Goal: Navigation & Orientation: Find specific page/section

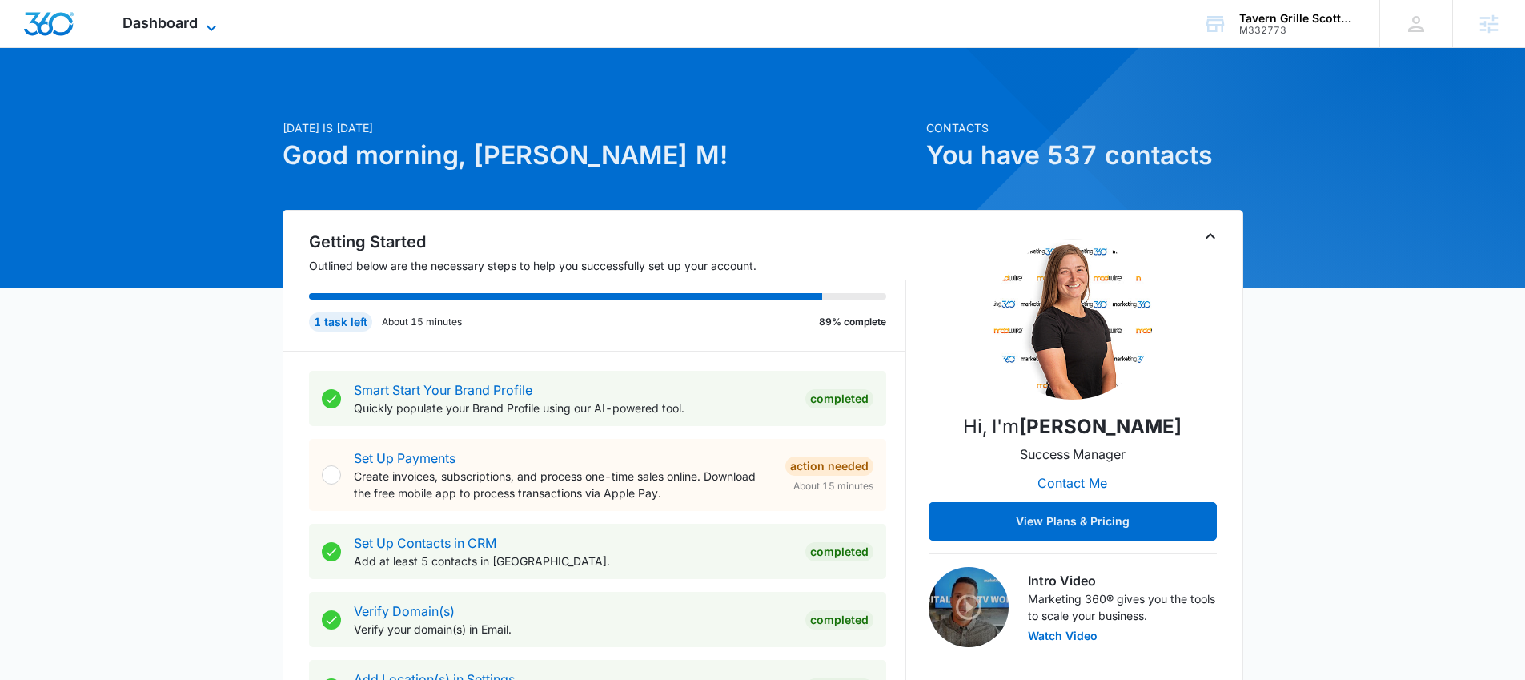
click at [215, 19] on icon at bounding box center [211, 27] width 19 height 19
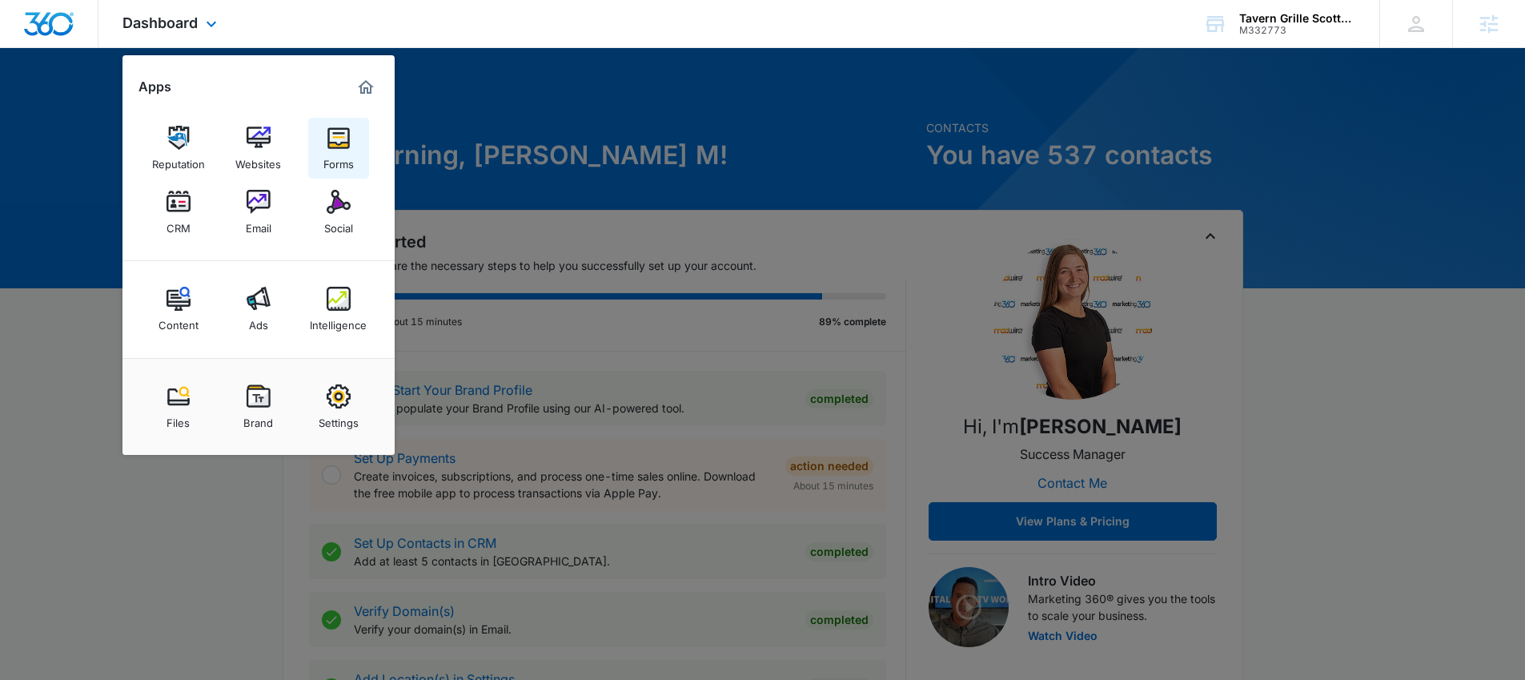
click at [349, 151] on div "Forms" at bounding box center [338, 160] width 30 height 21
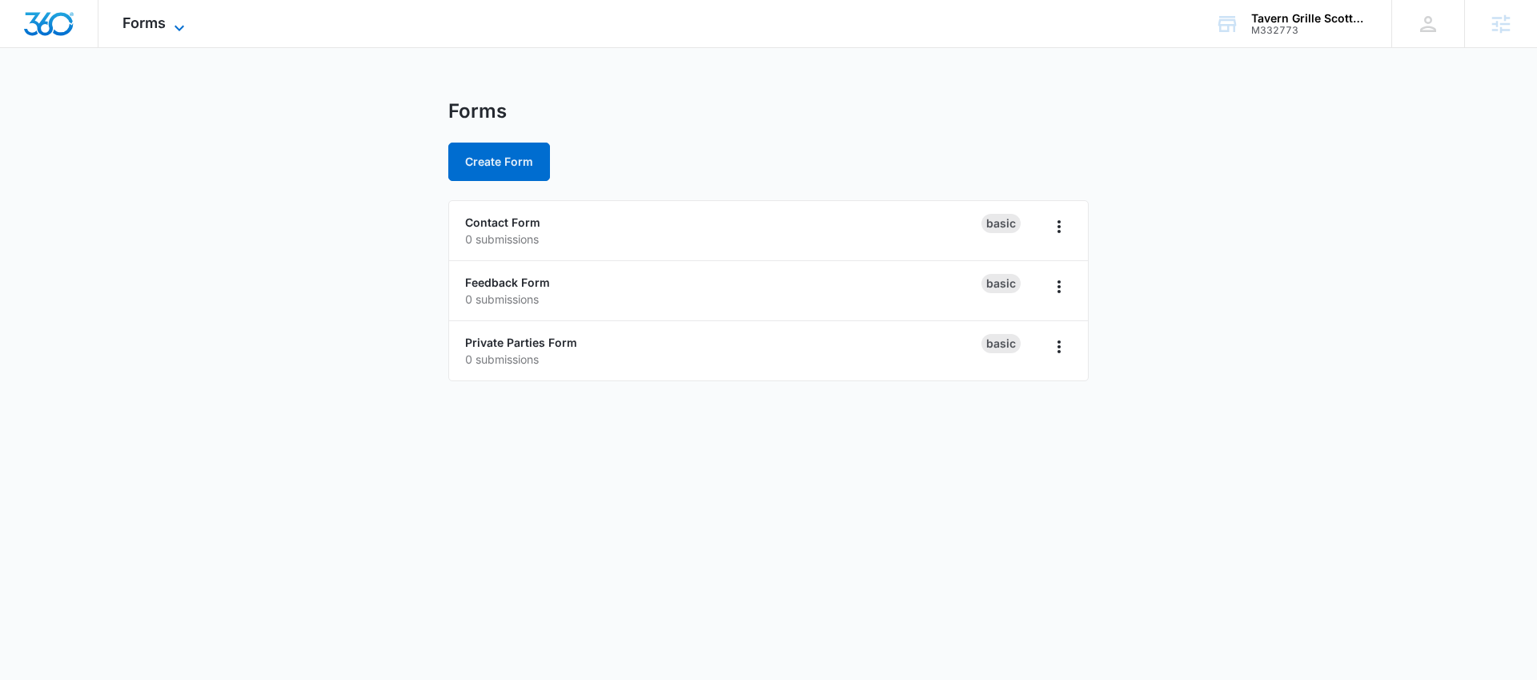
click at [143, 19] on span "Forms" at bounding box center [143, 22] width 43 height 17
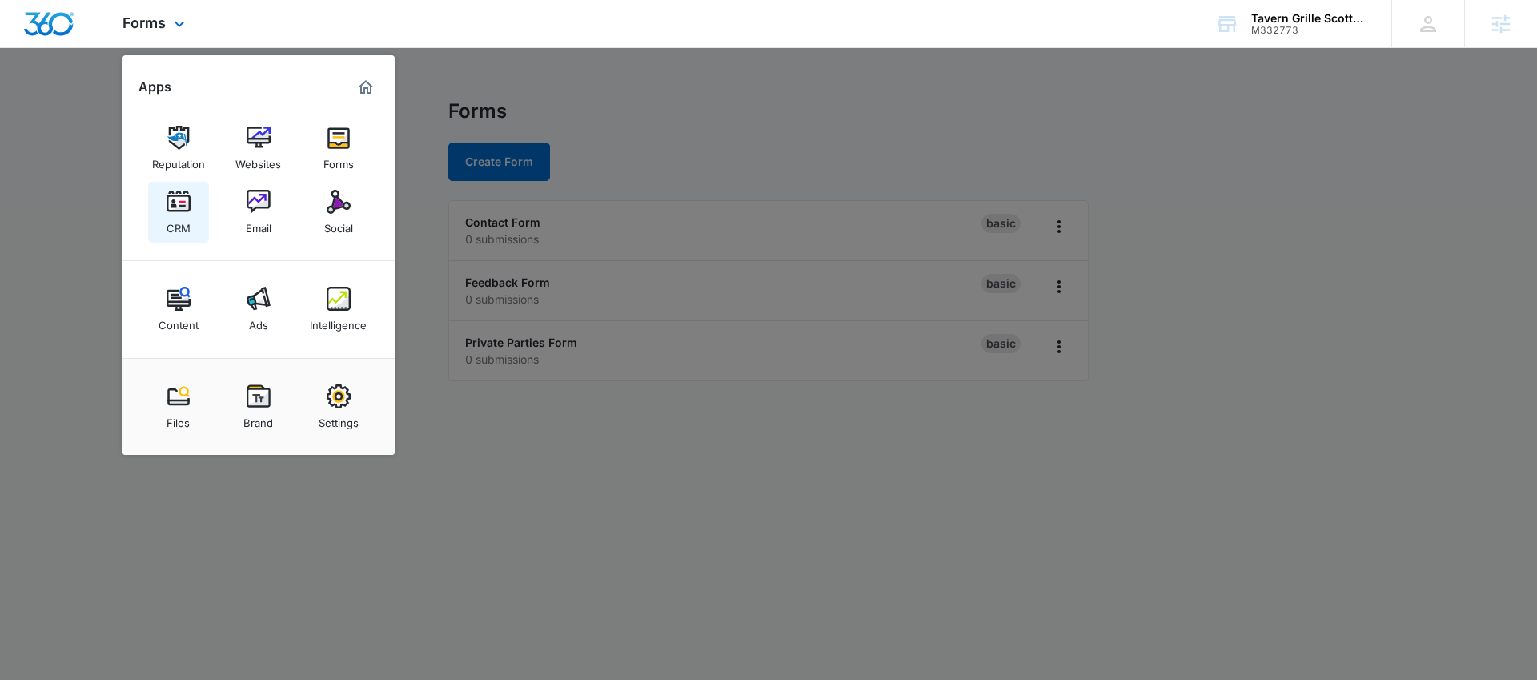
click at [197, 202] on link "CRM" at bounding box center [178, 212] width 61 height 61
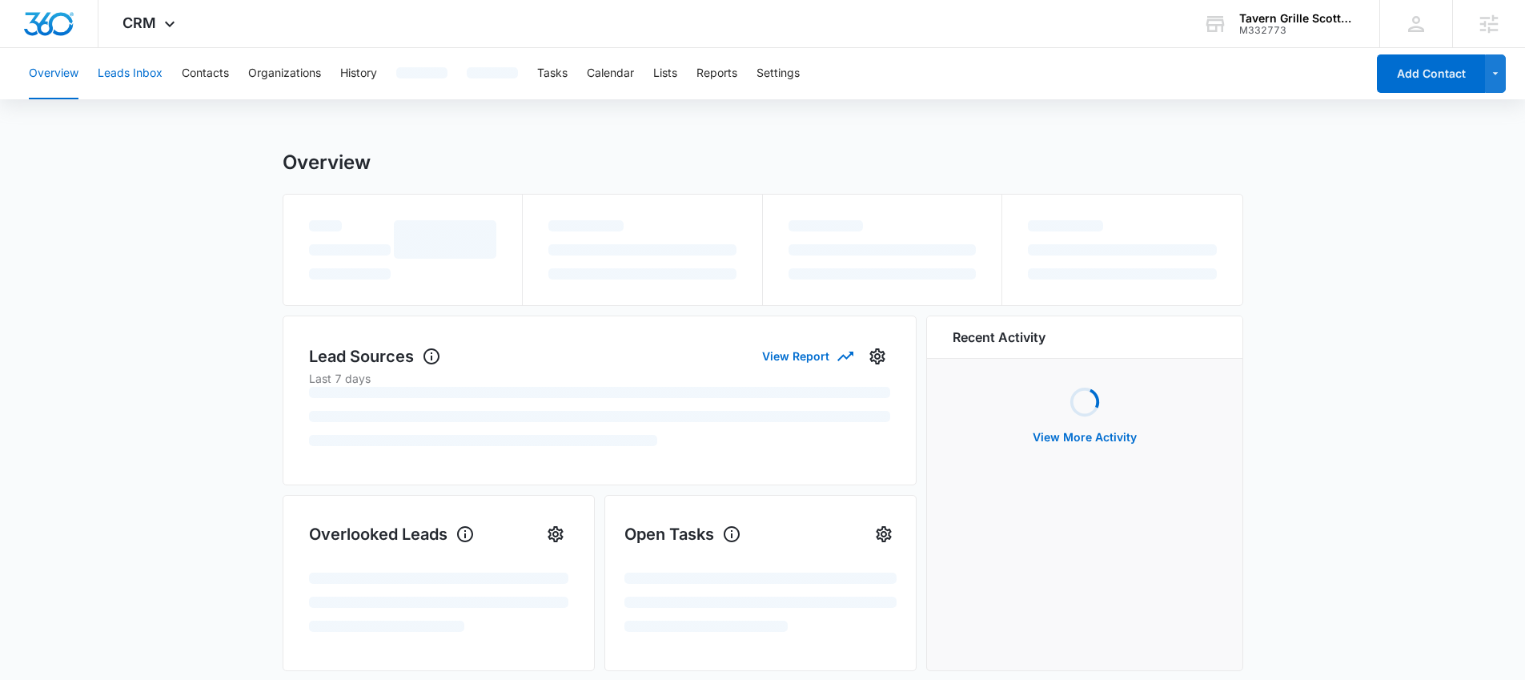
click at [146, 74] on button "Leads Inbox" at bounding box center [130, 73] width 65 height 51
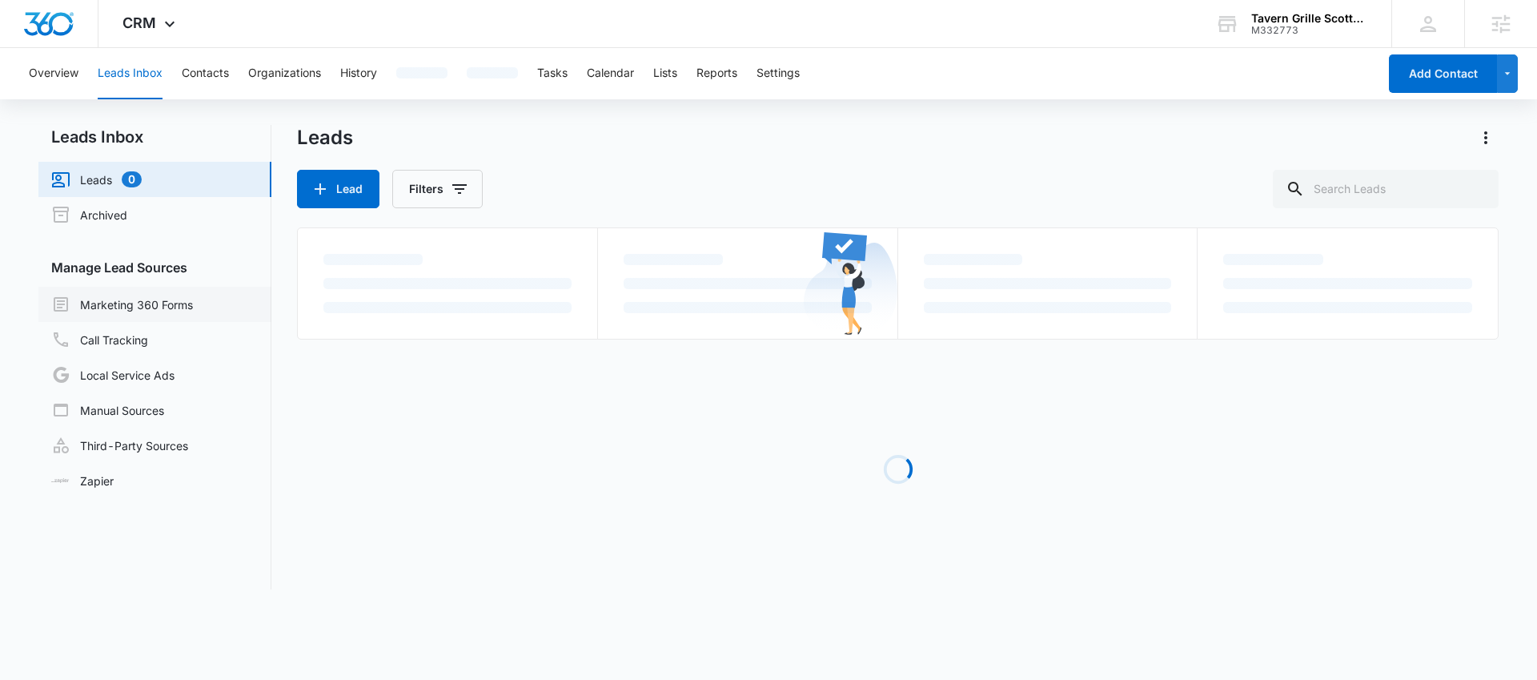
click at [160, 297] on link "Marketing 360 Forms" at bounding box center [122, 304] width 142 height 19
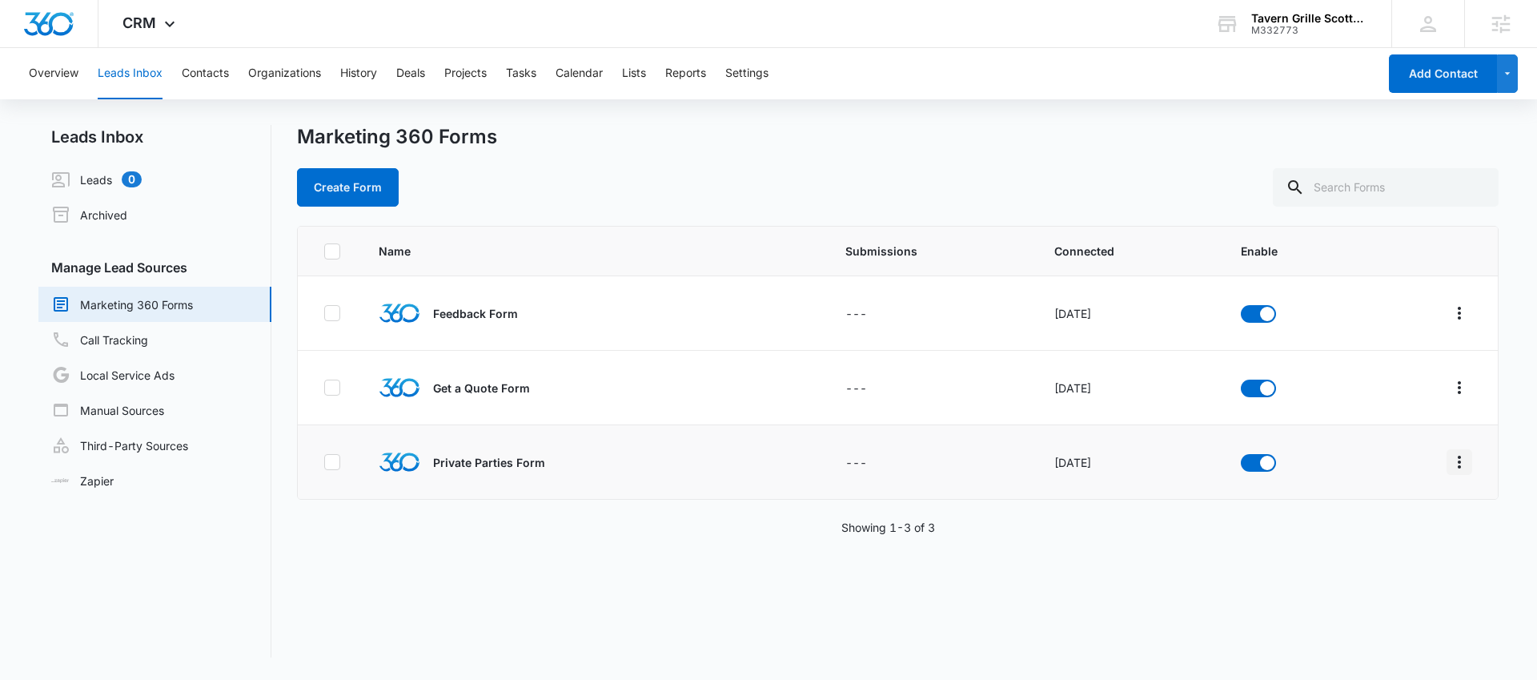
click at [1450, 459] on icon "Overflow Menu" at bounding box center [1459, 461] width 19 height 19
click at [1399, 559] on div "Field Mapping" at bounding box center [1376, 554] width 90 height 11
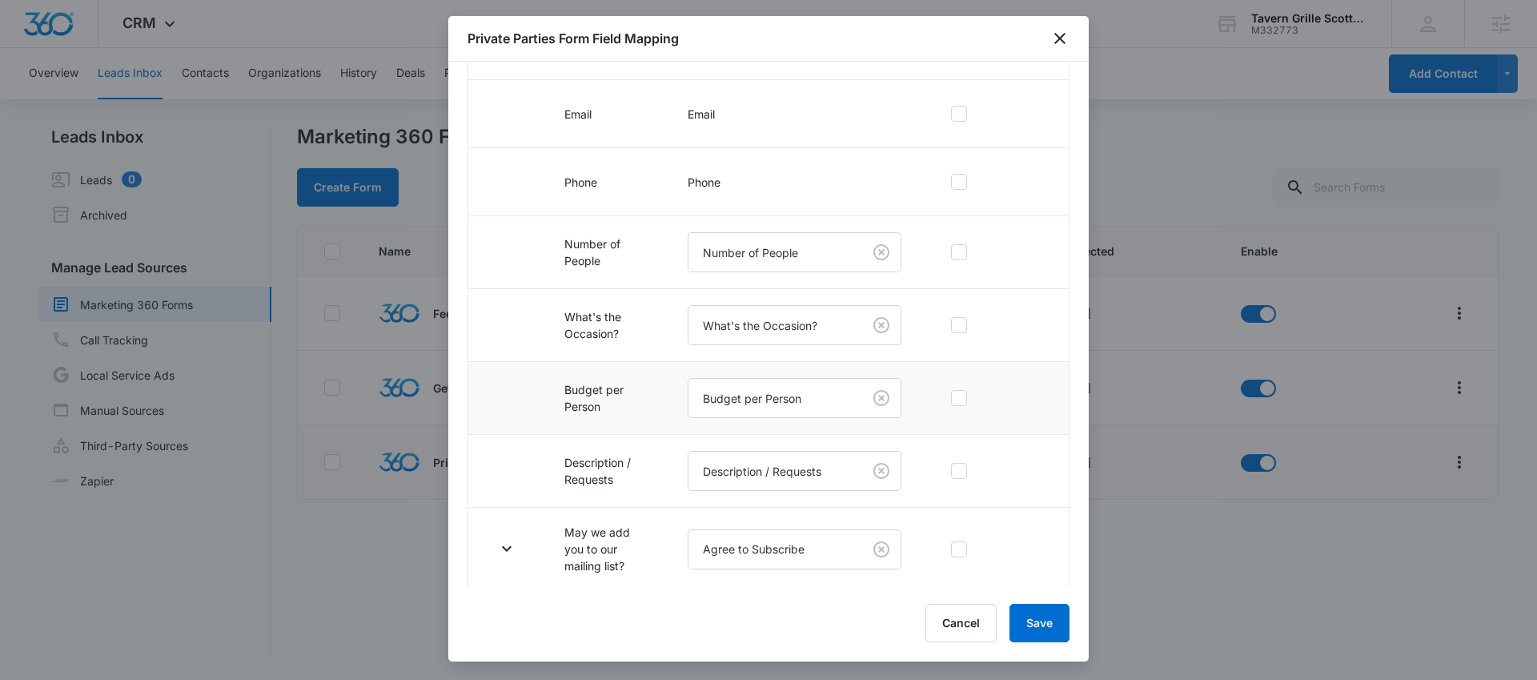
scroll to position [258, 0]
click at [507, 544] on icon "button" at bounding box center [506, 545] width 19 height 19
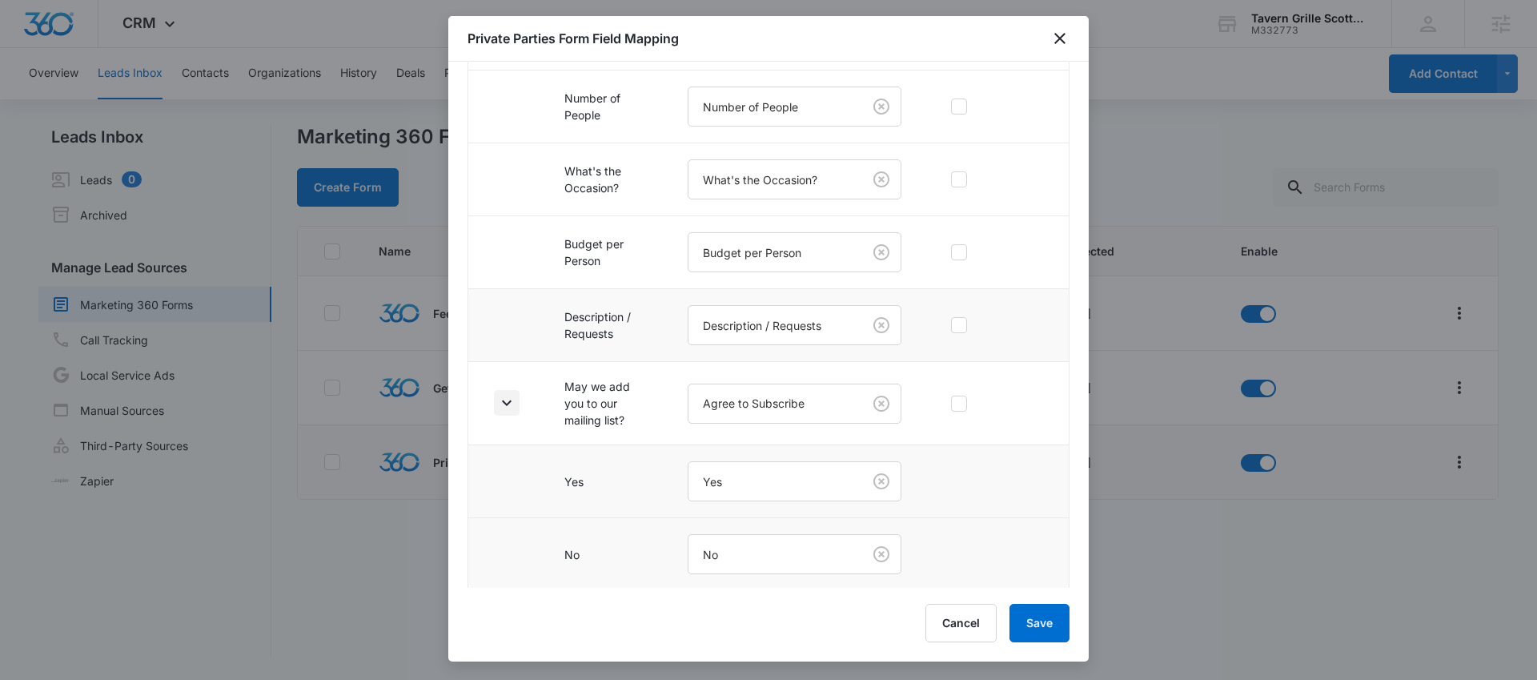
scroll to position [403, 0]
click at [936, 624] on button "Cancel" at bounding box center [960, 623] width 71 height 38
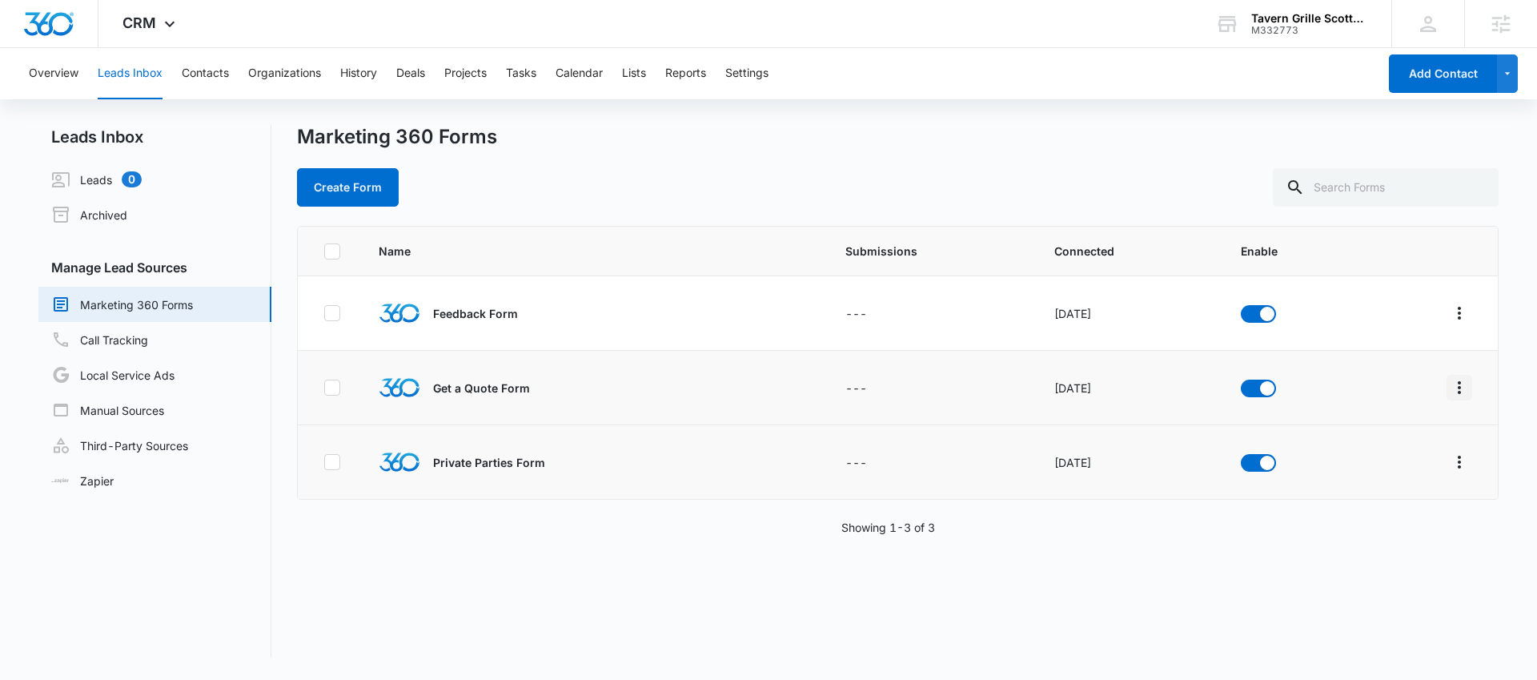
click at [1450, 382] on icon "Overflow Menu" at bounding box center [1459, 387] width 19 height 19
click at [1344, 500] on div "Submission Rules" at bounding box center [1376, 504] width 90 height 11
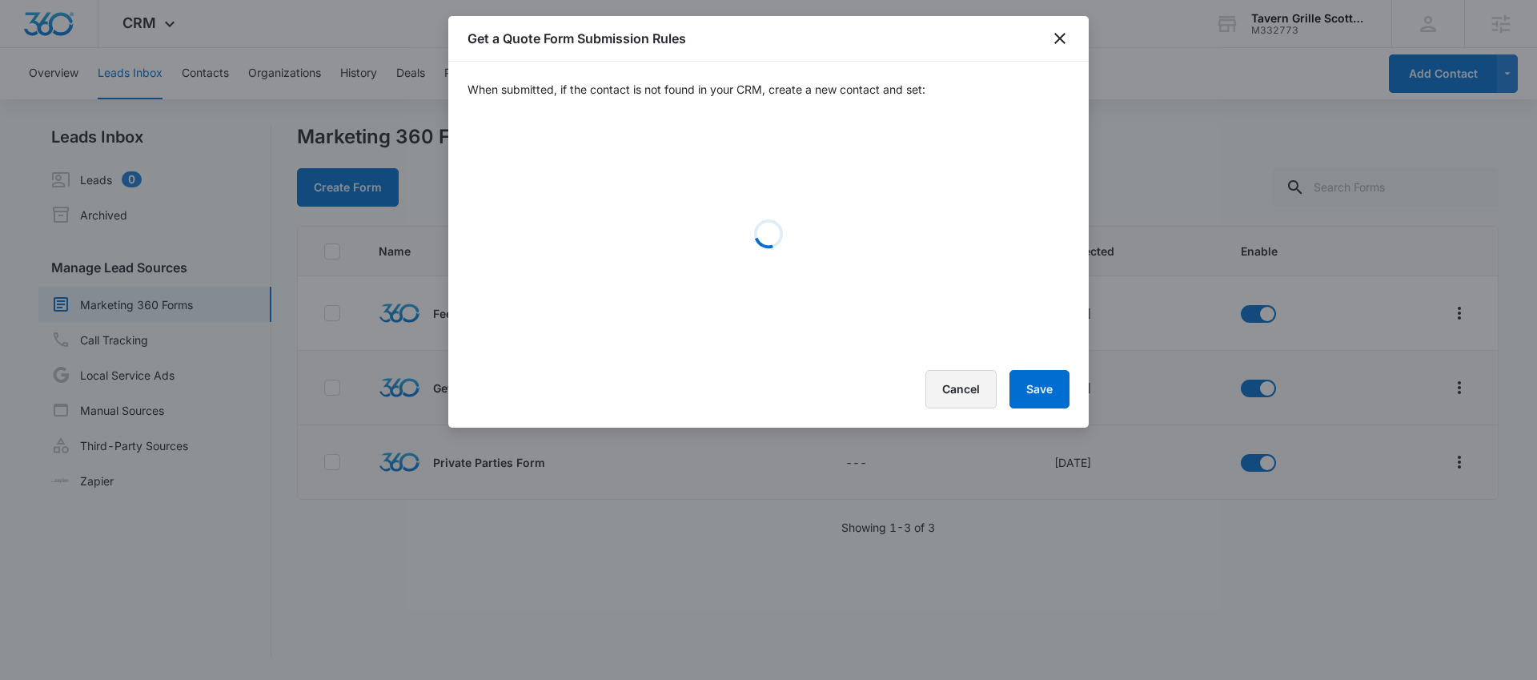
click at [944, 406] on button "Cancel" at bounding box center [960, 389] width 71 height 38
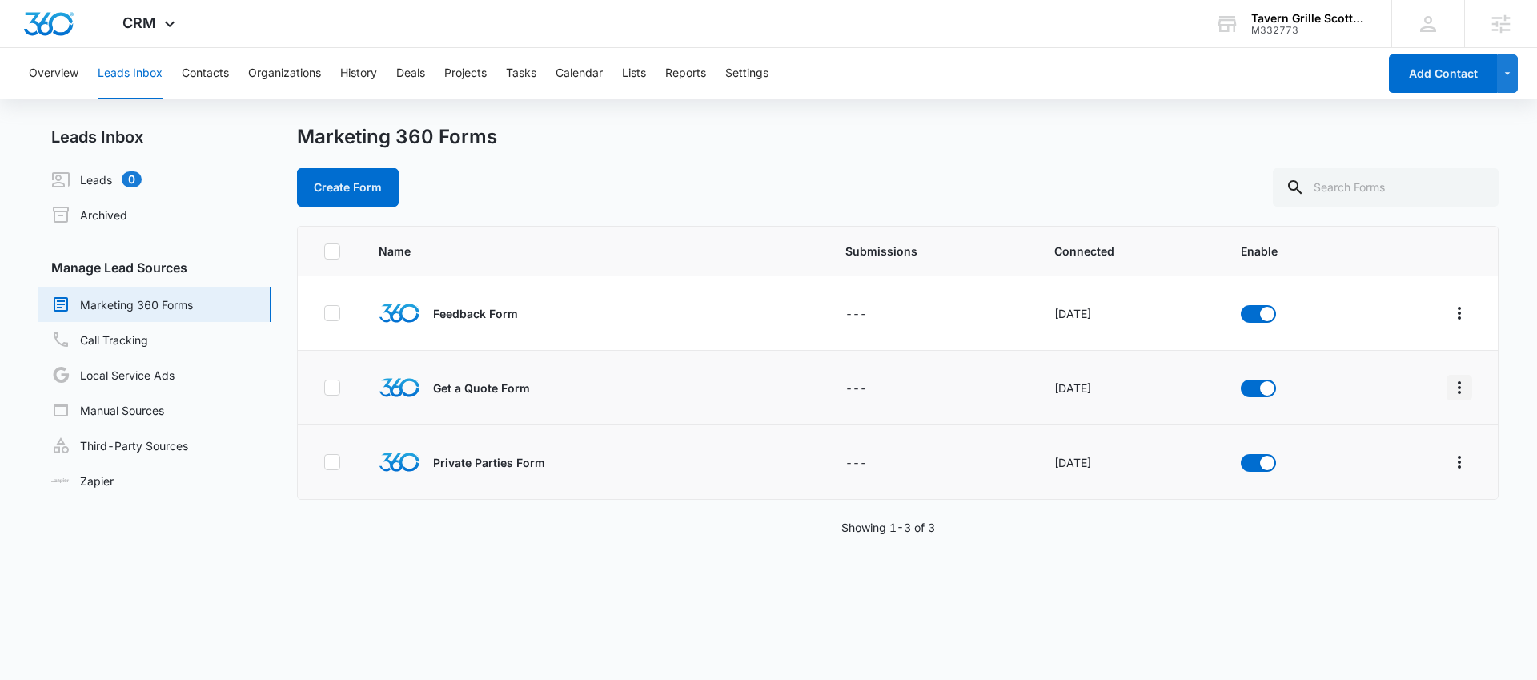
click at [1450, 395] on icon "Overflow Menu" at bounding box center [1459, 387] width 19 height 19
click at [1365, 486] on div "Field Mapping" at bounding box center [1376, 480] width 90 height 11
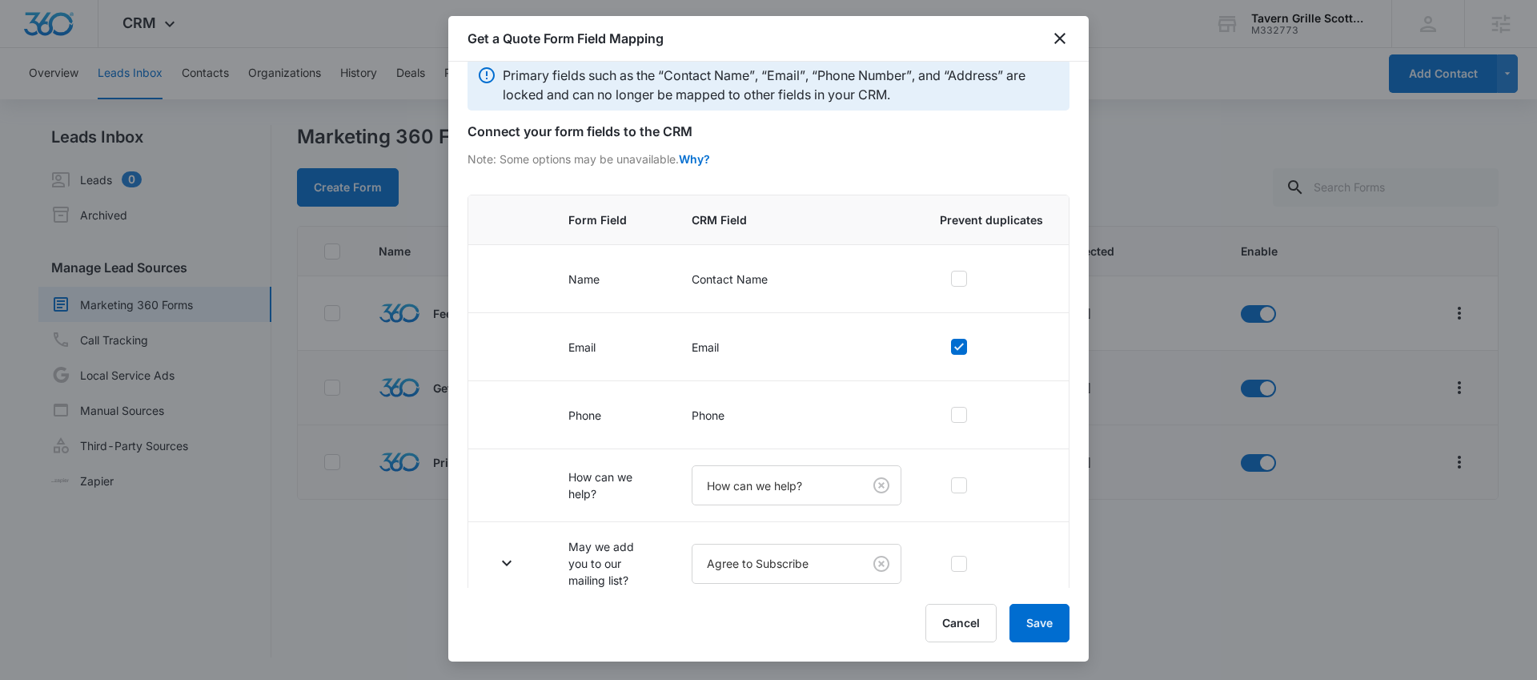
scroll to position [39, 0]
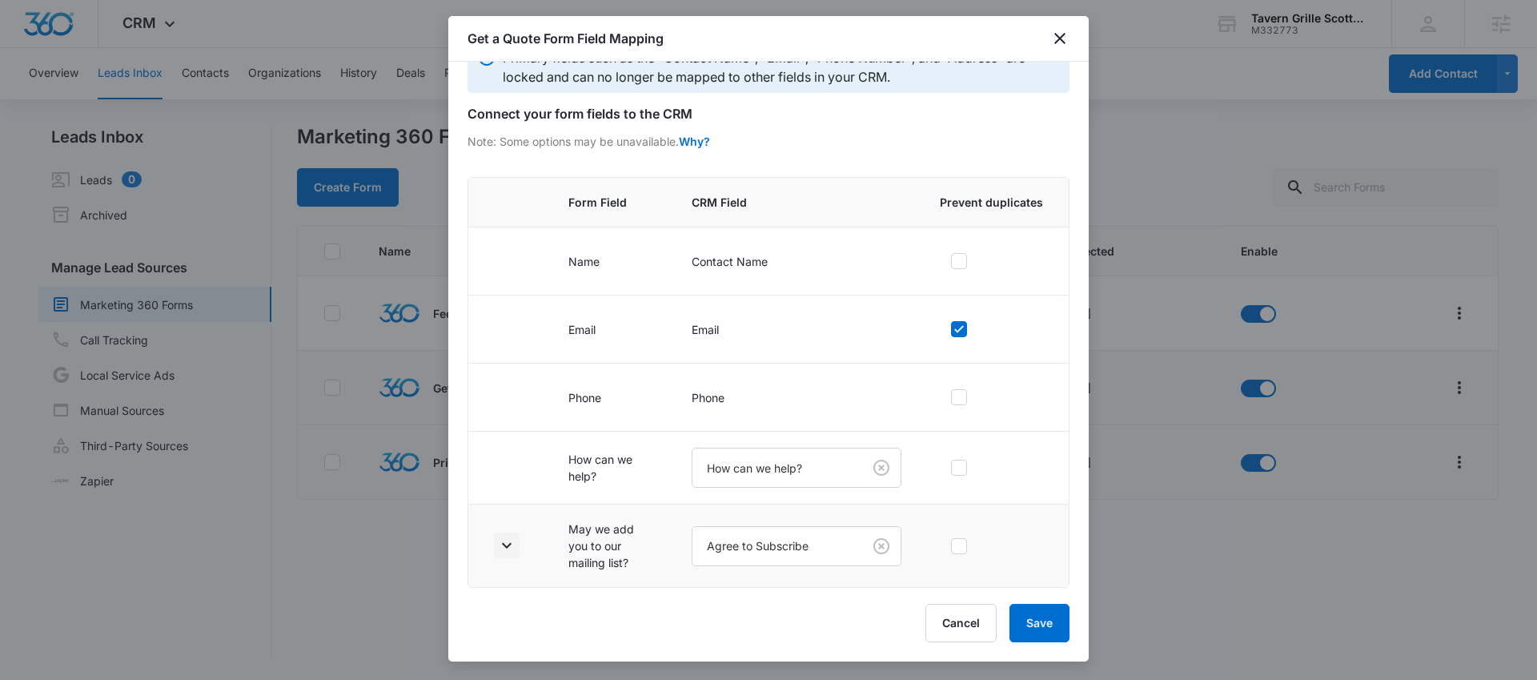
click at [515, 537] on icon "button" at bounding box center [506, 545] width 19 height 19
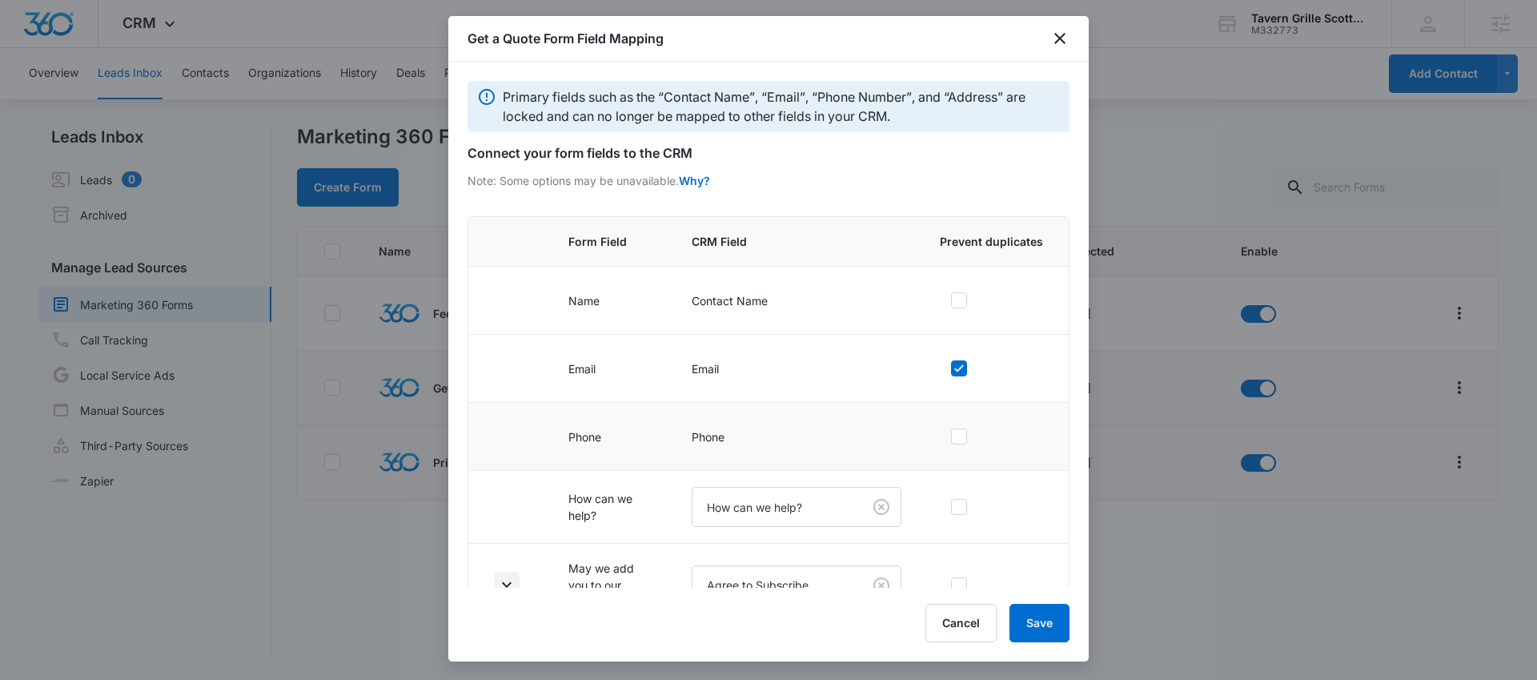
scroll to position [185, 0]
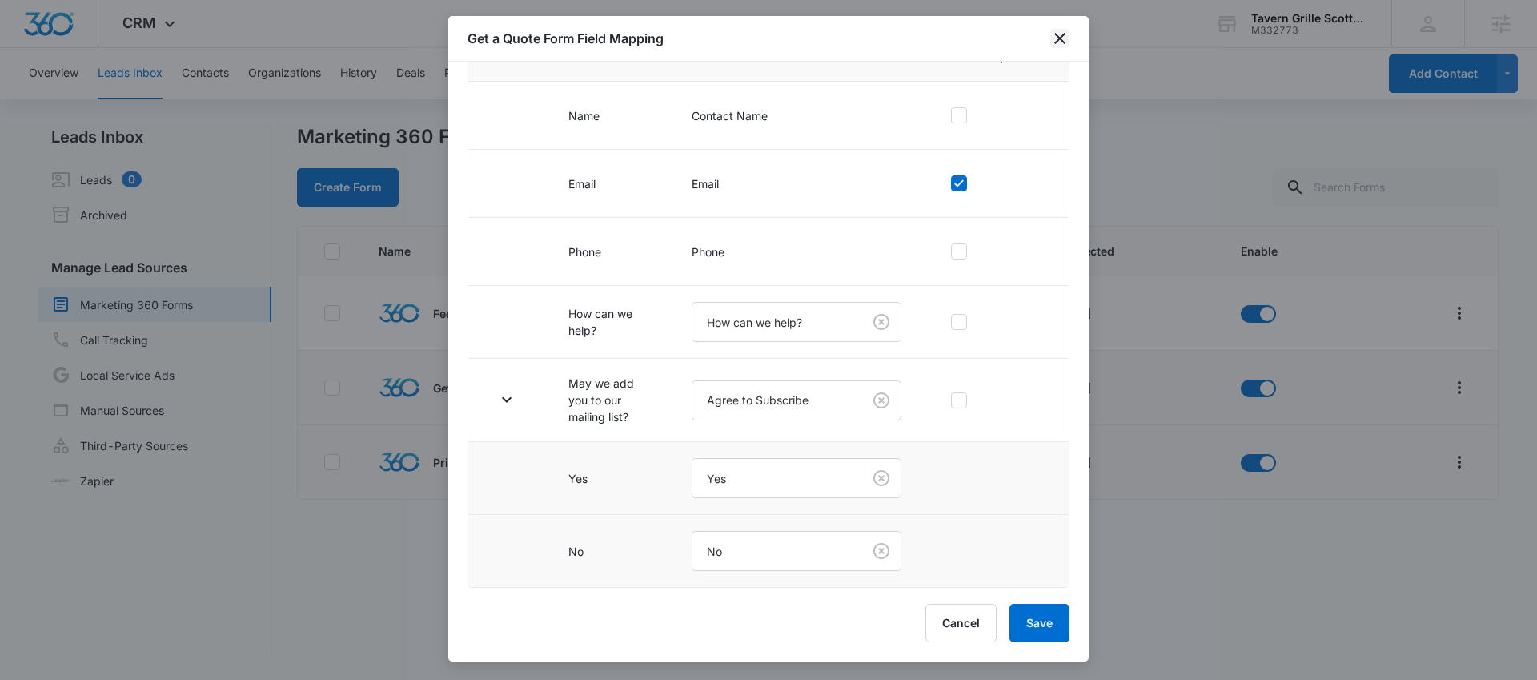
click at [1052, 45] on icon "close" at bounding box center [1059, 38] width 19 height 19
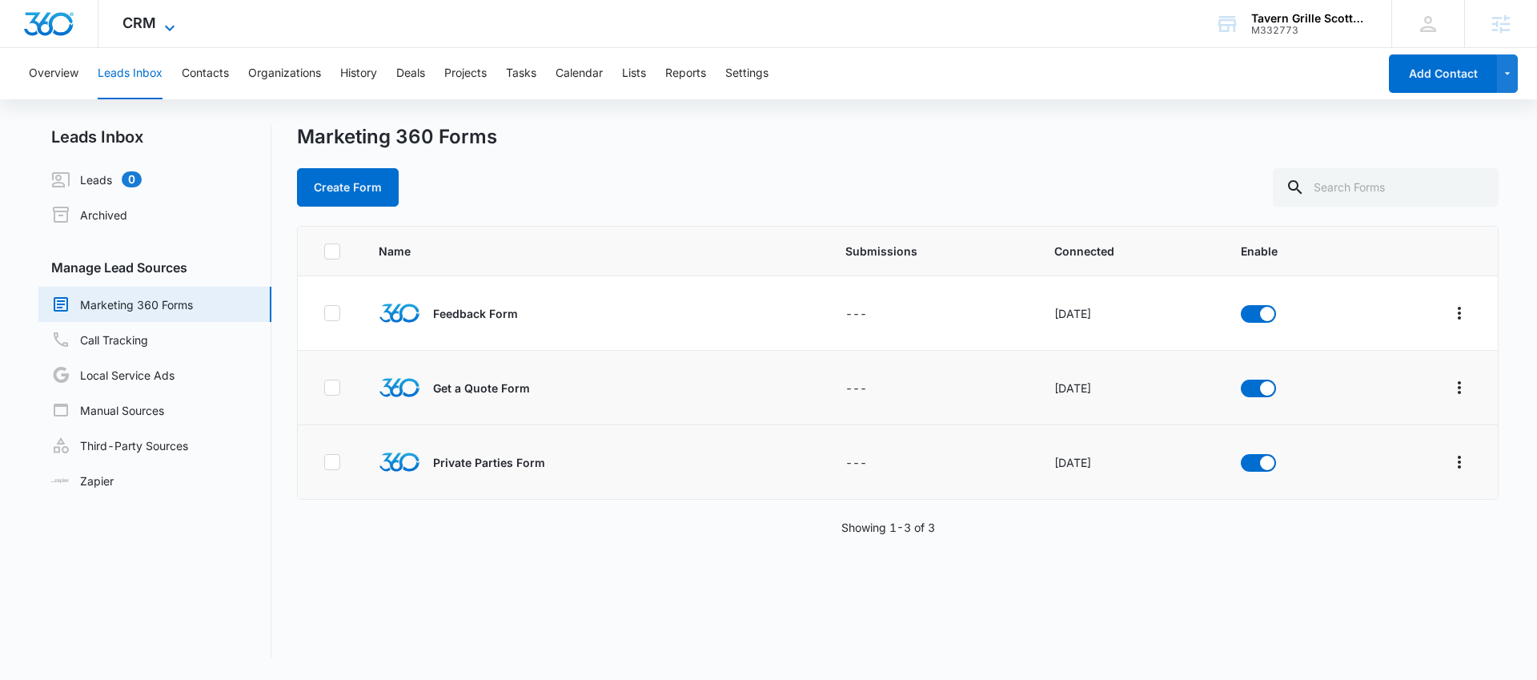
click at [147, 24] on span "CRM" at bounding box center [139, 22] width 34 height 17
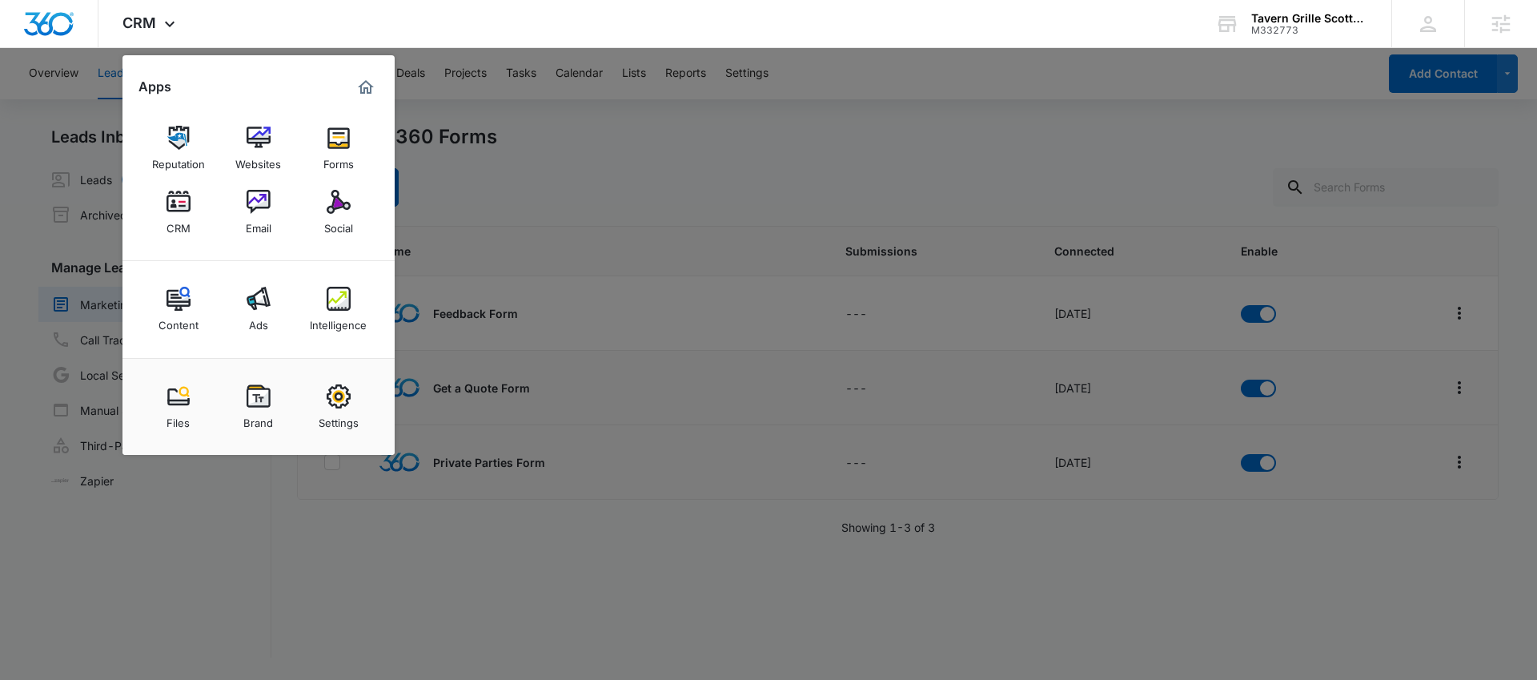
click at [439, 566] on div at bounding box center [768, 340] width 1537 height 680
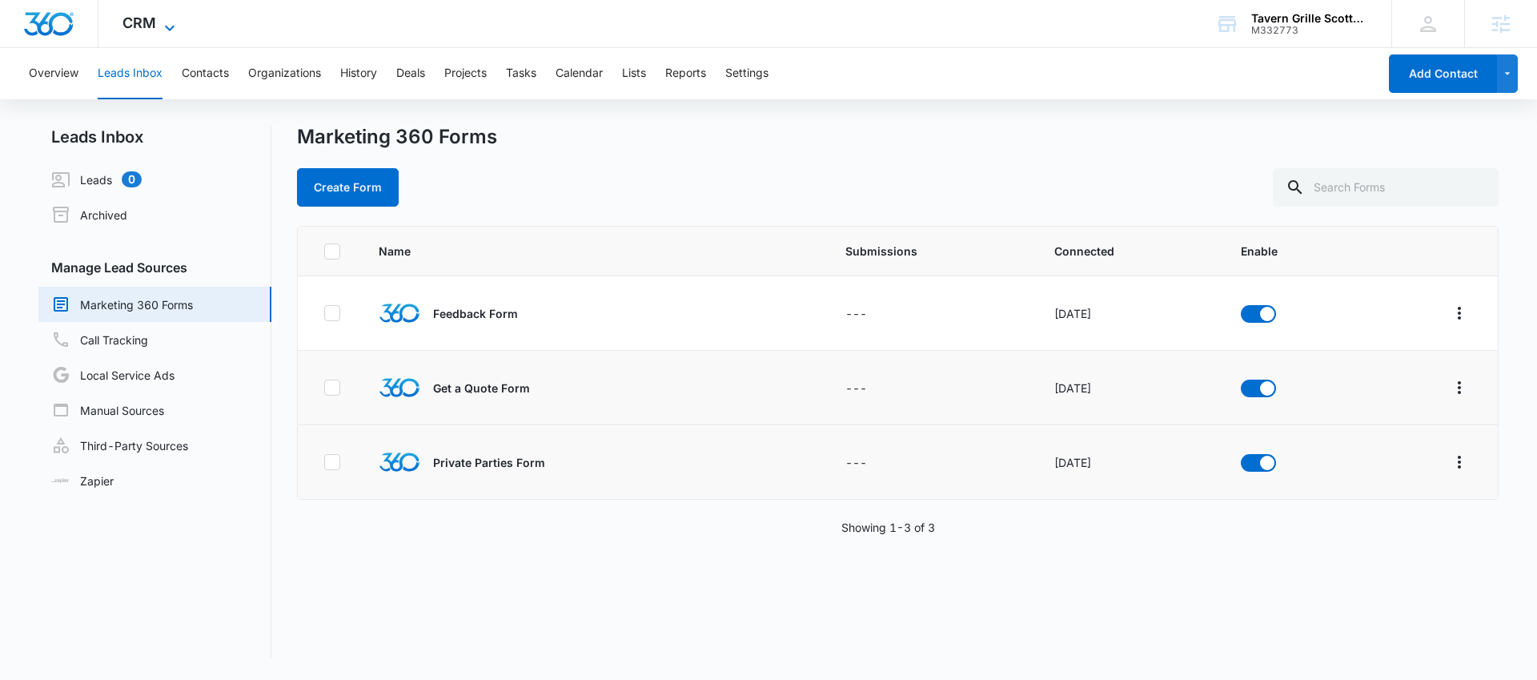
click at [139, 22] on span "CRM" at bounding box center [139, 22] width 34 height 17
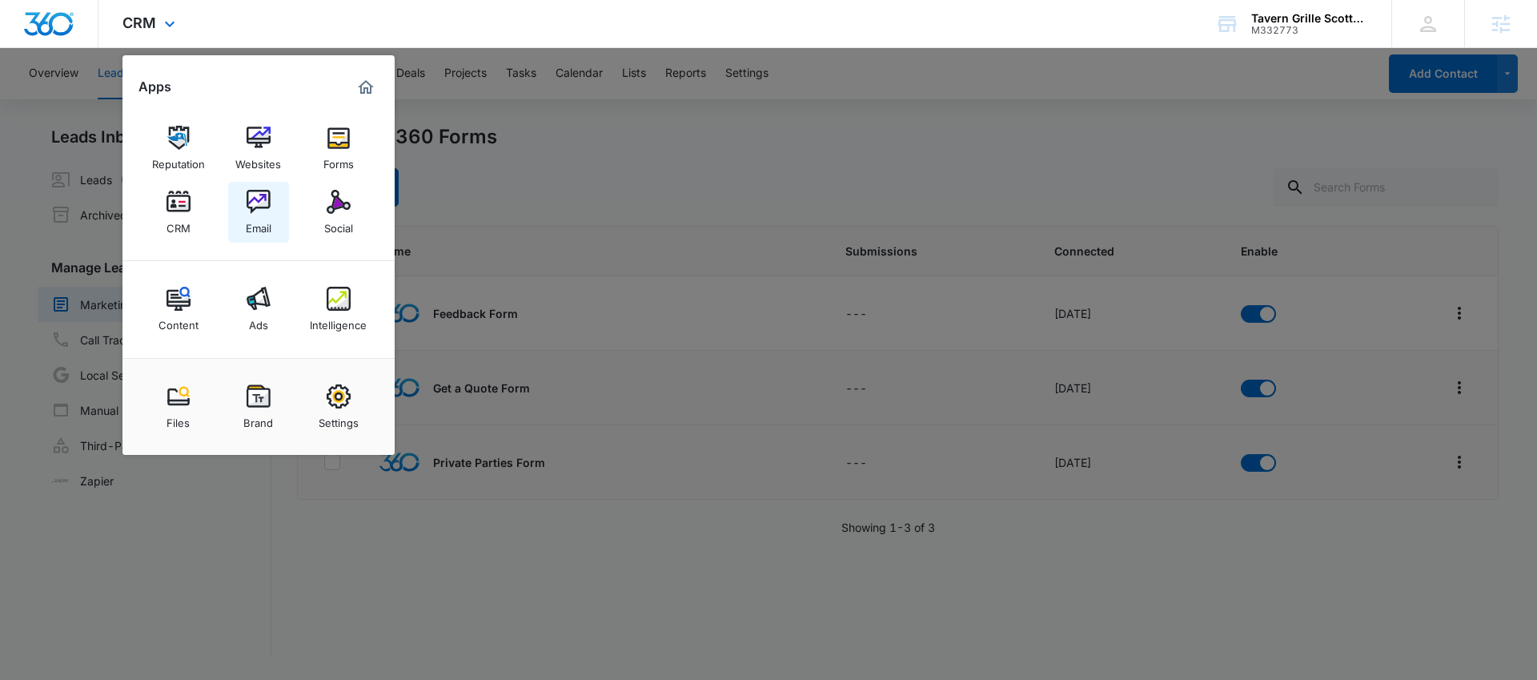
click at [258, 206] on img at bounding box center [259, 202] width 24 height 24
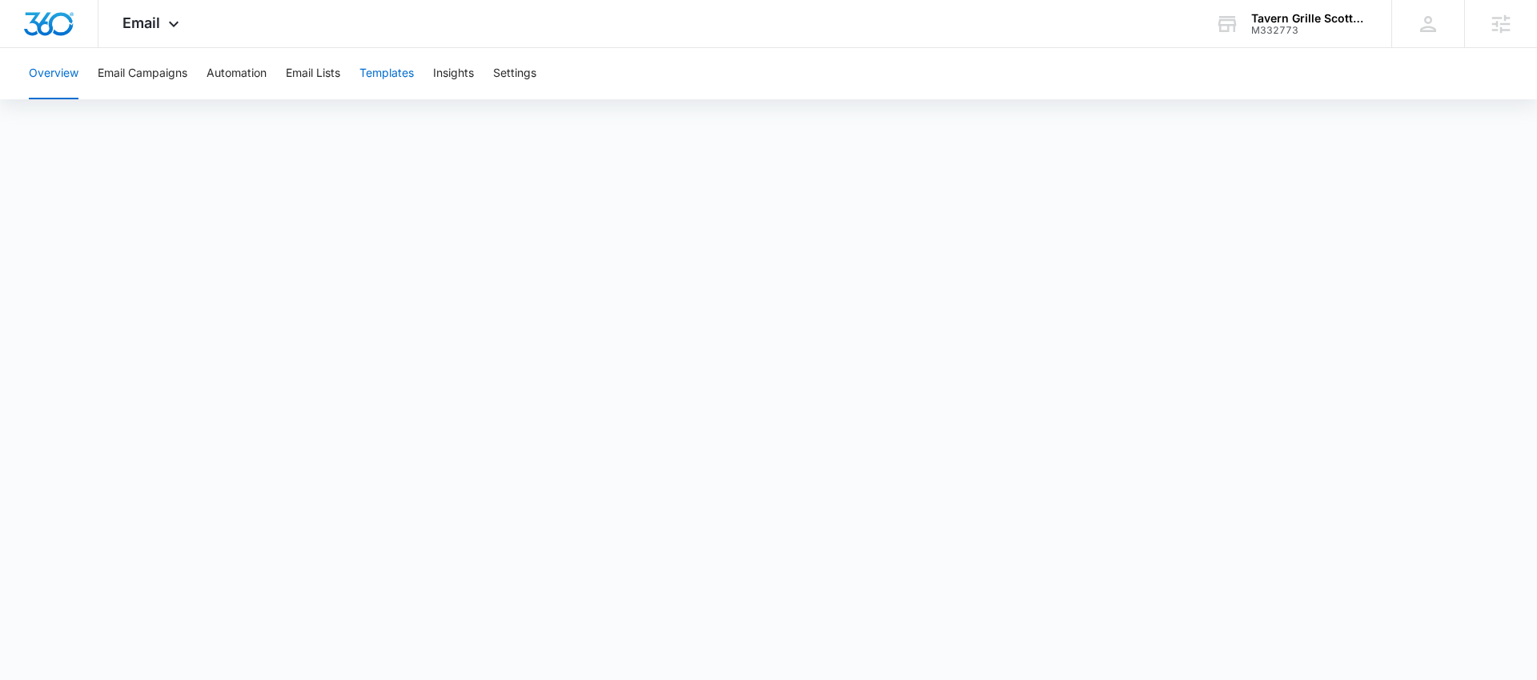
click at [412, 75] on button "Templates" at bounding box center [386, 73] width 54 height 51
click at [223, 74] on button "Automation" at bounding box center [237, 73] width 60 height 51
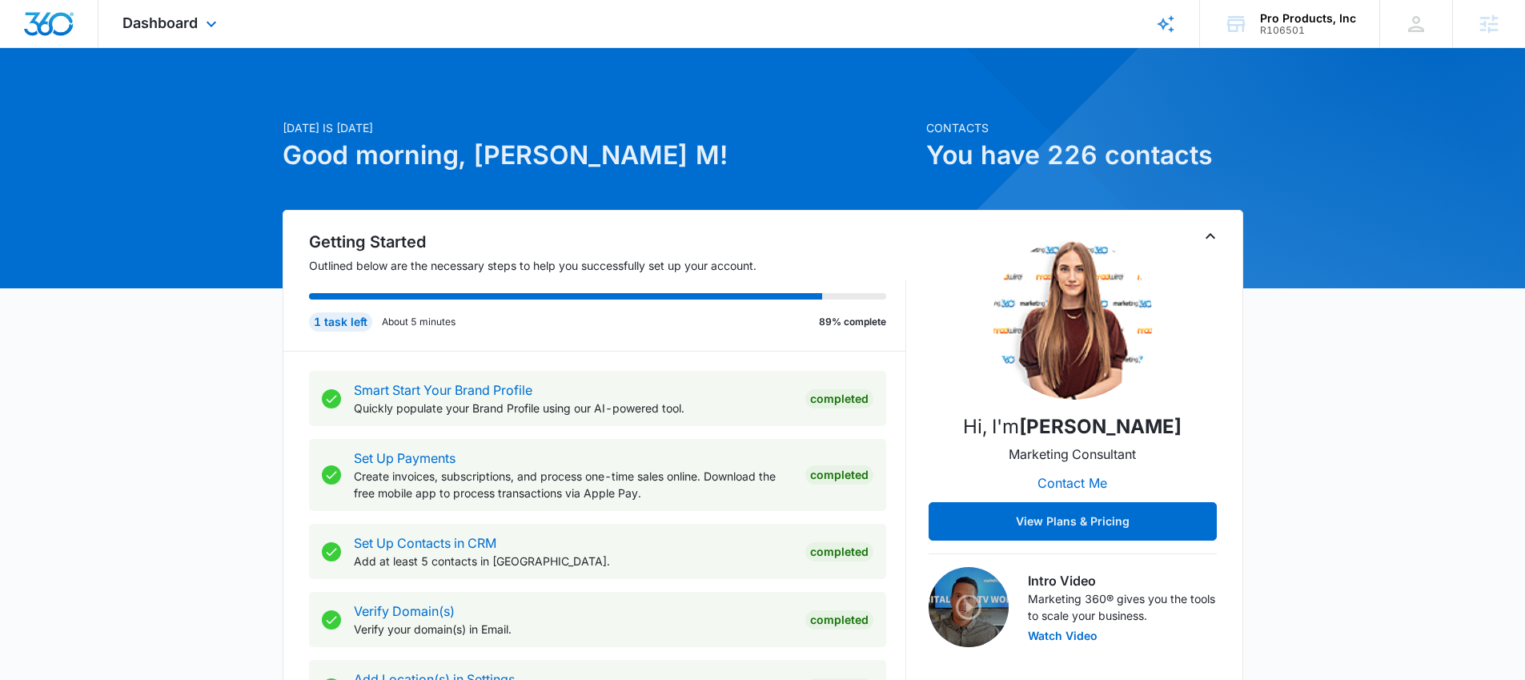
click at [181, 37] on div "Dashboard Apps Reputation Websites Forms CRM Email Social Shop Content Ads Inte…" at bounding box center [171, 23] width 147 height 47
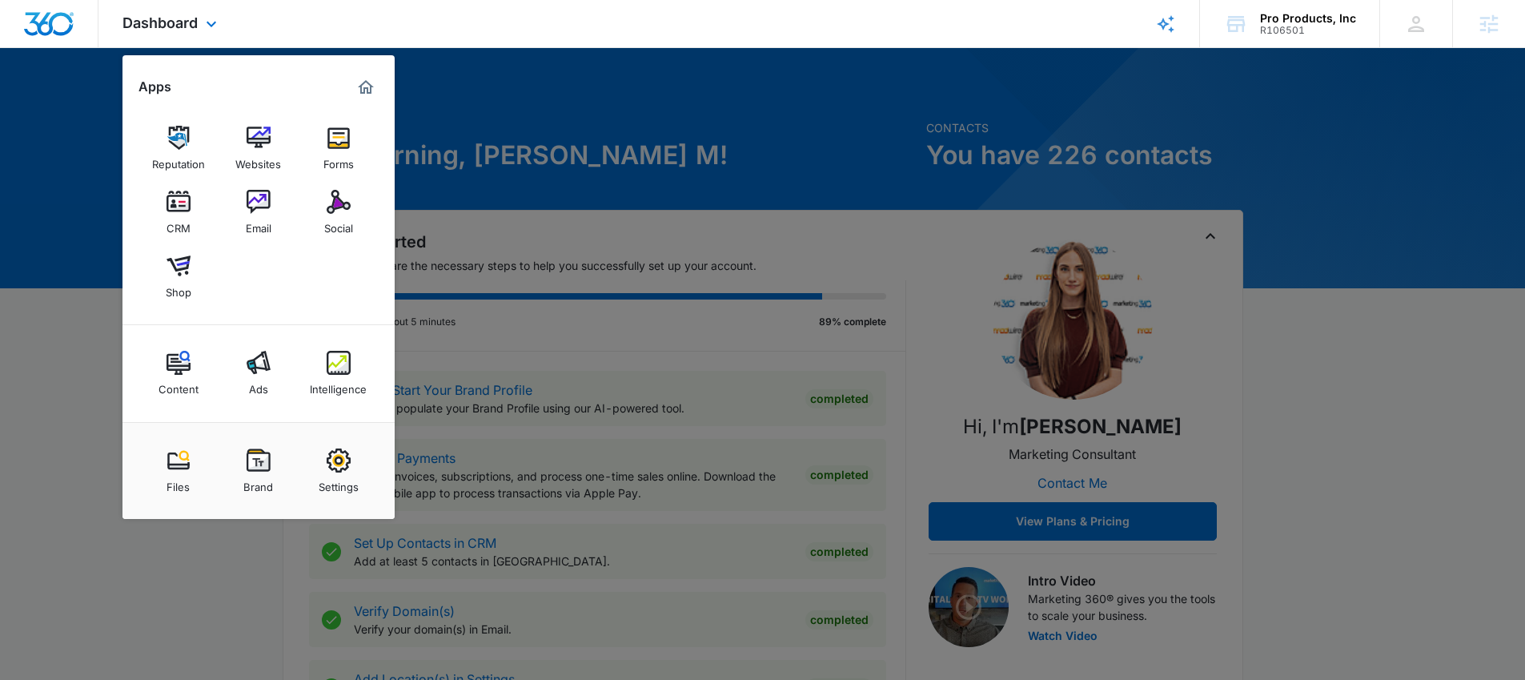
click at [175, 313] on div "Reputation Websites Forms CRM Email Social Shop" at bounding box center [258, 212] width 272 height 225
click at [175, 287] on div "Shop" at bounding box center [179, 288] width 26 height 21
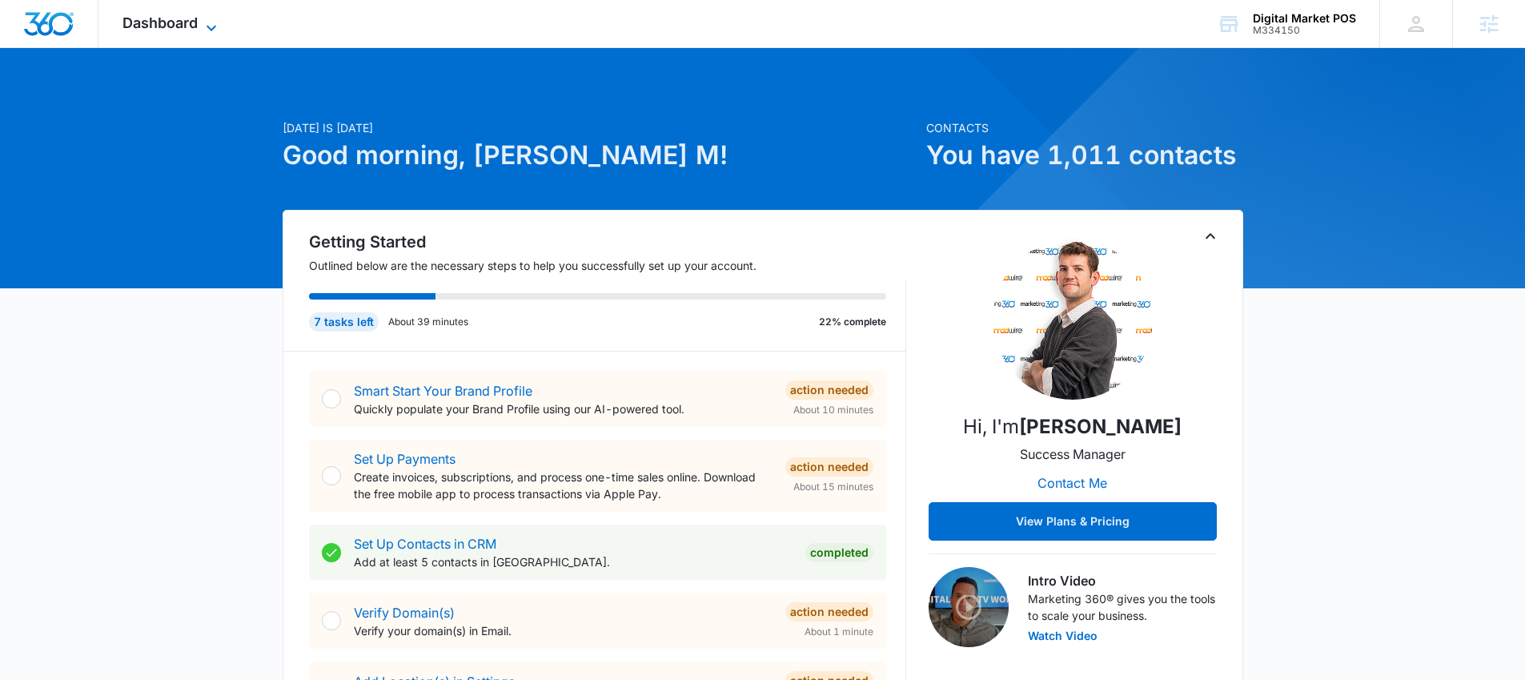
click at [183, 22] on span "Dashboard" at bounding box center [159, 22] width 75 height 17
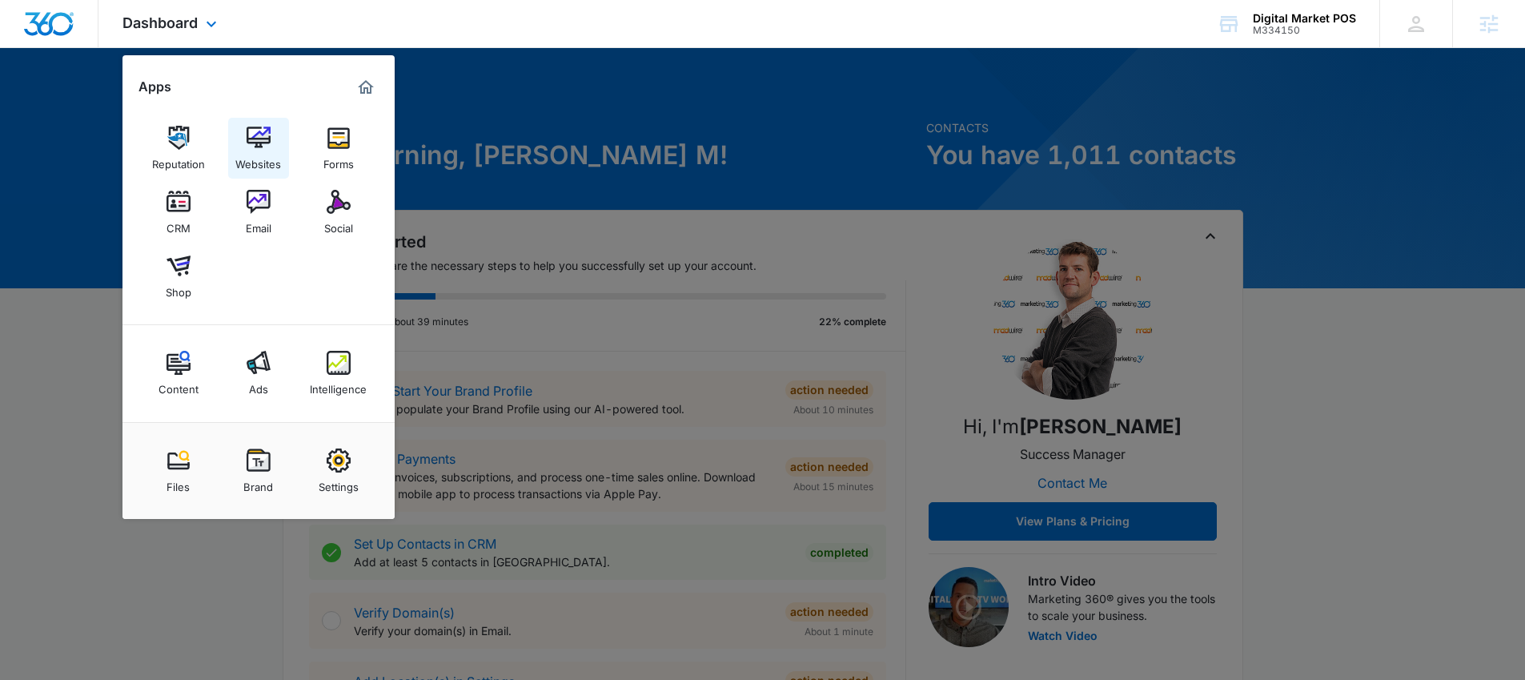
click at [268, 134] on img at bounding box center [259, 138] width 24 height 24
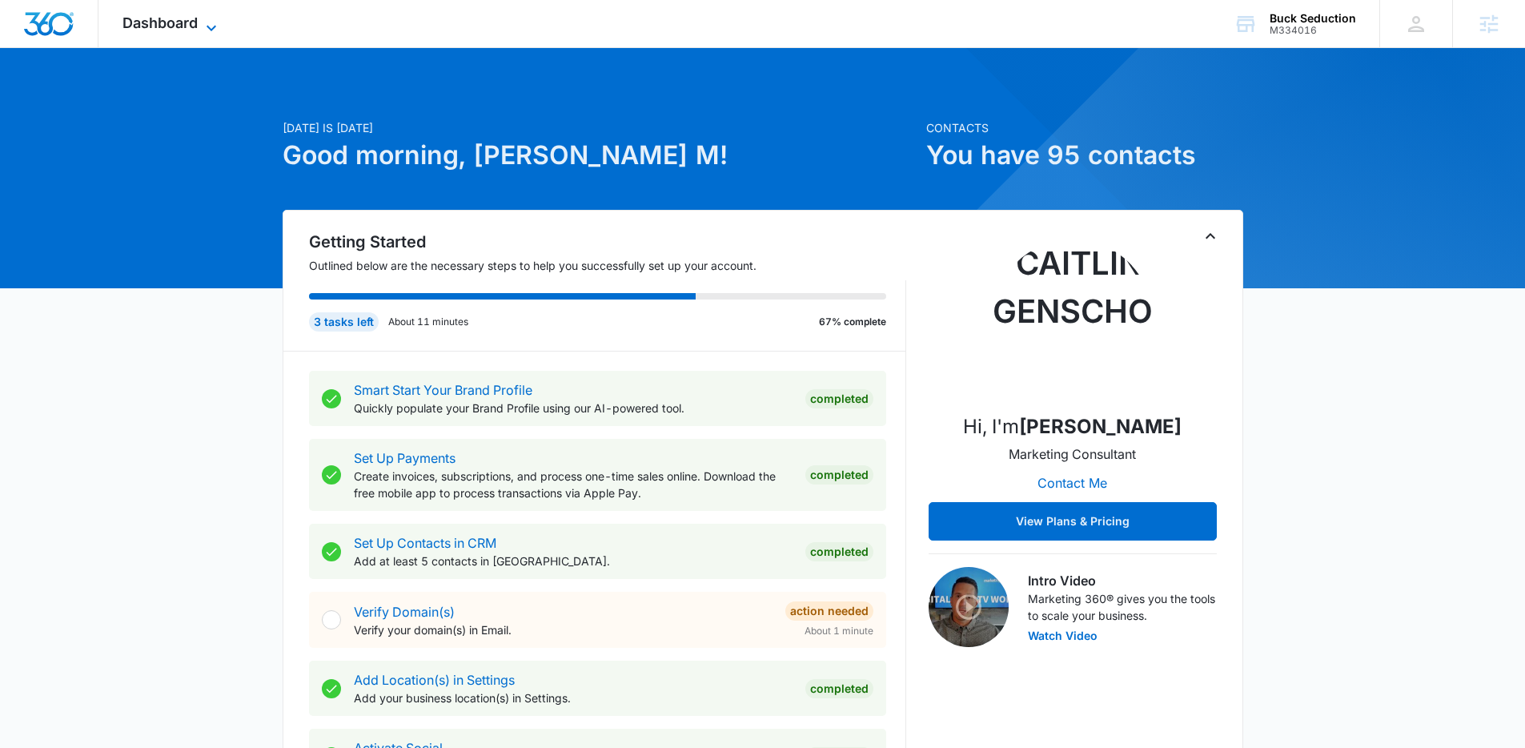
click at [168, 17] on span "Dashboard" at bounding box center [159, 22] width 75 height 17
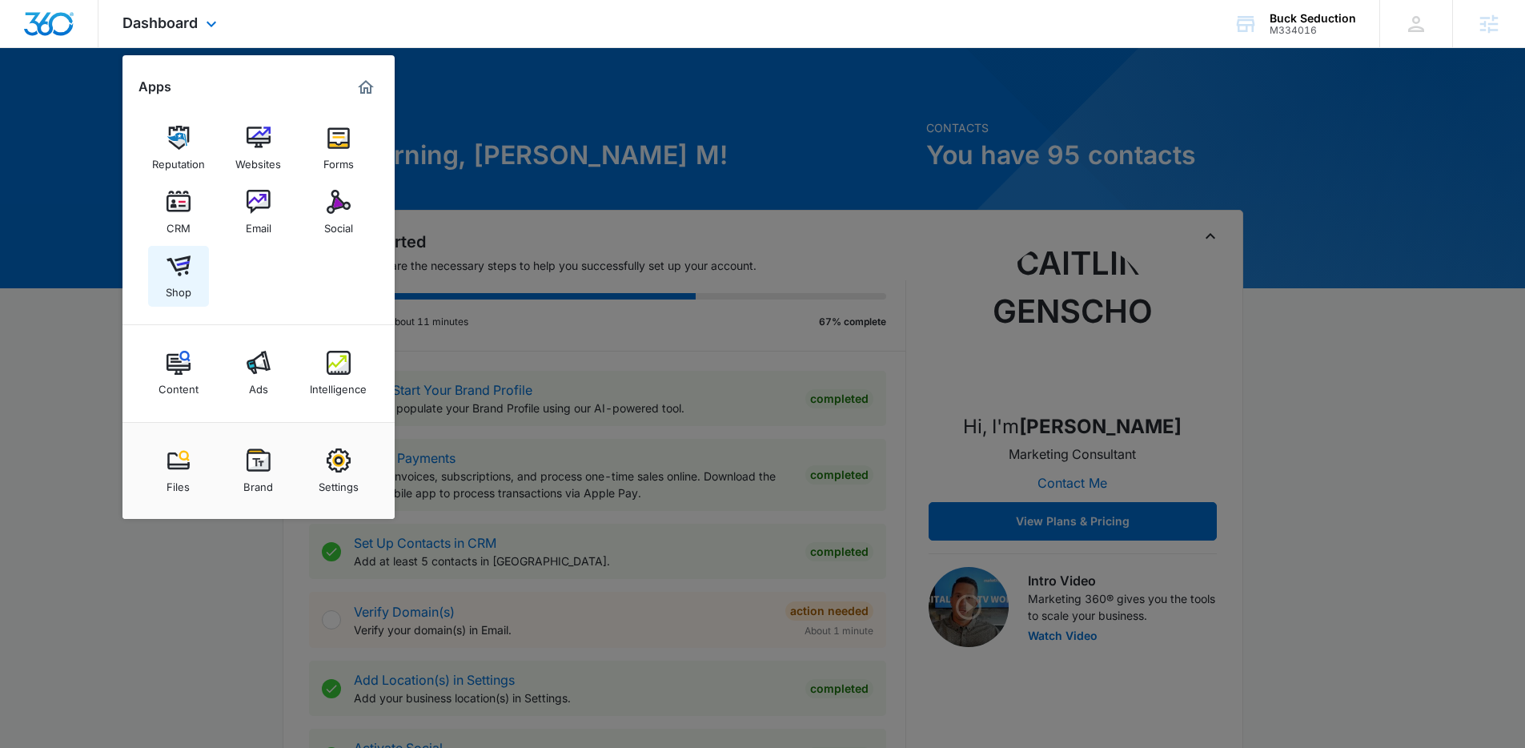
click at [180, 267] on img at bounding box center [179, 266] width 24 height 24
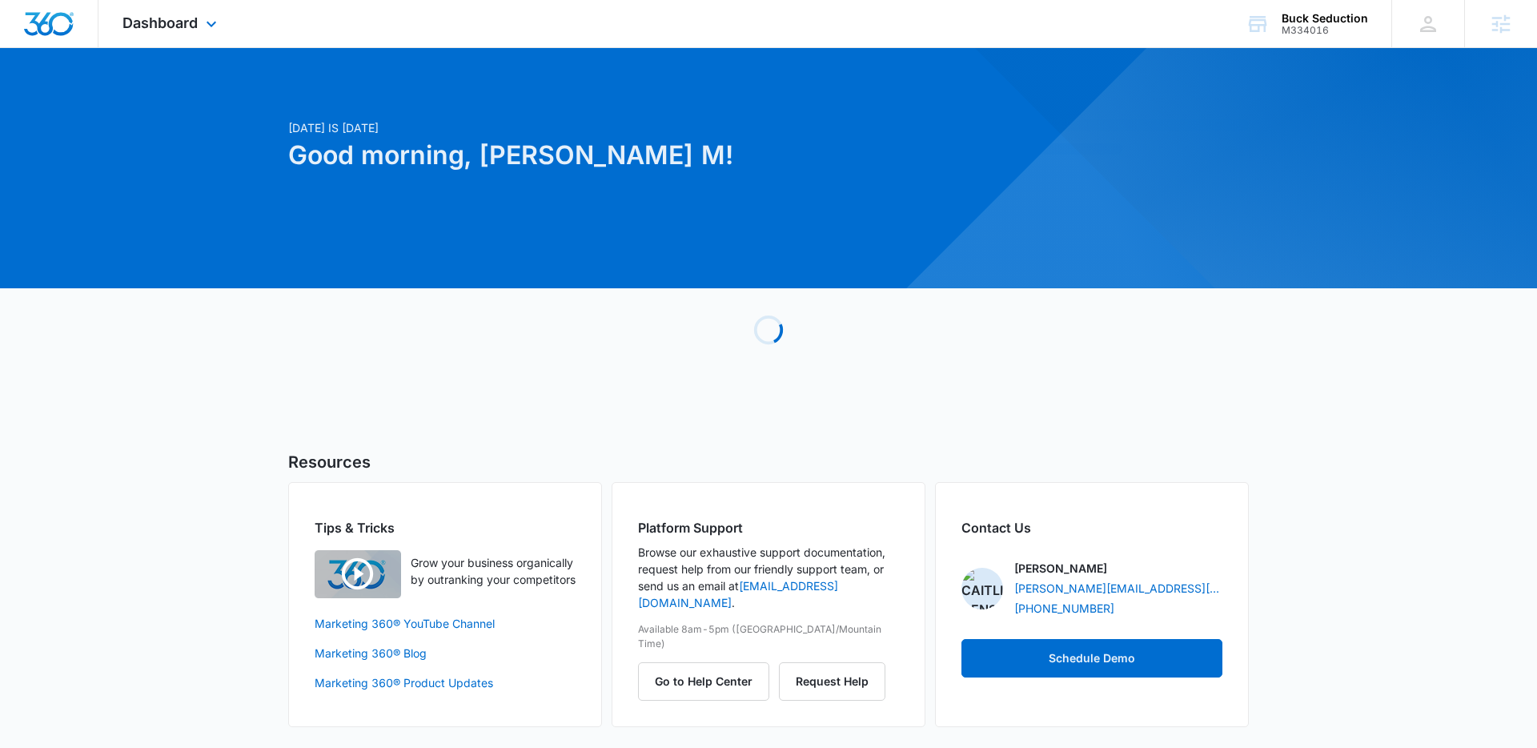
click at [188, 36] on div "Dashboard Apps Reputation Websites Forms CRM Email Social Shop Content Ads Inte…" at bounding box center [171, 23] width 147 height 47
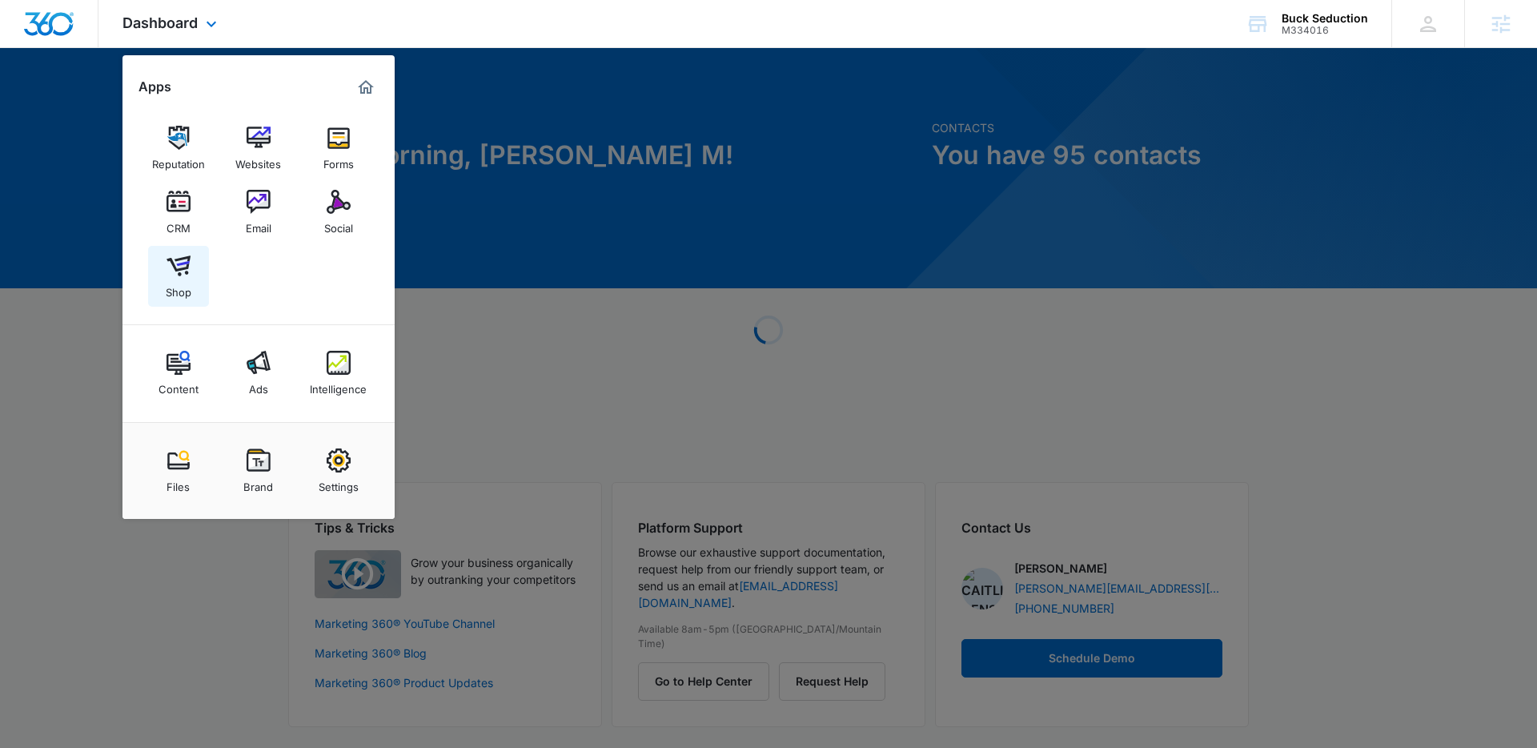
click at [178, 268] on img at bounding box center [179, 266] width 24 height 24
